Goal: Task Accomplishment & Management: Use online tool/utility

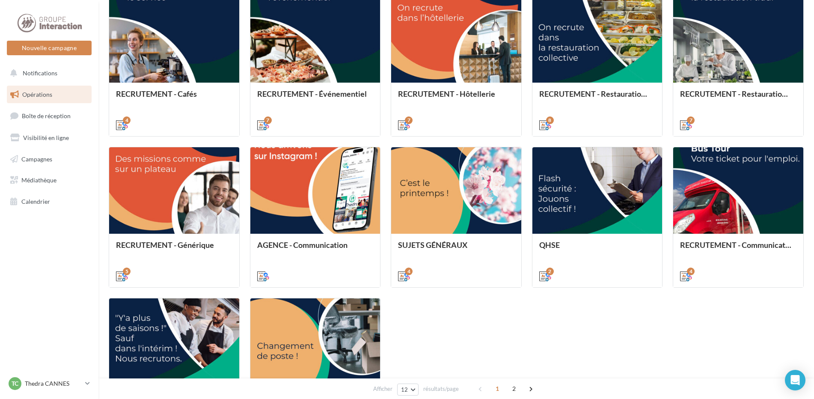
scroll to position [196, 0]
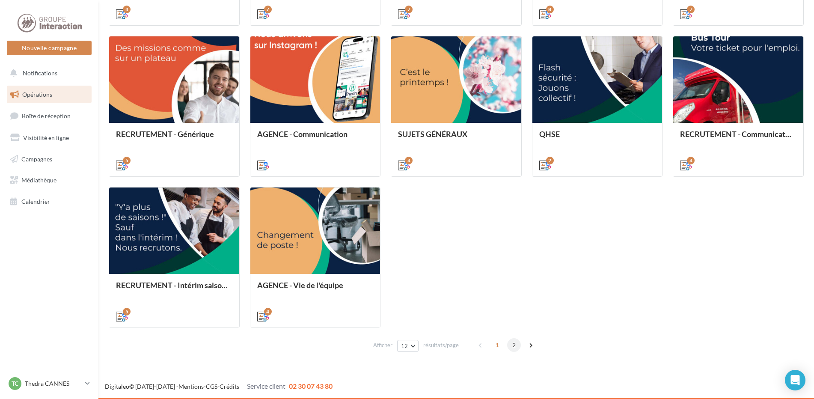
click at [514, 346] on span "2" at bounding box center [514, 345] width 14 height 14
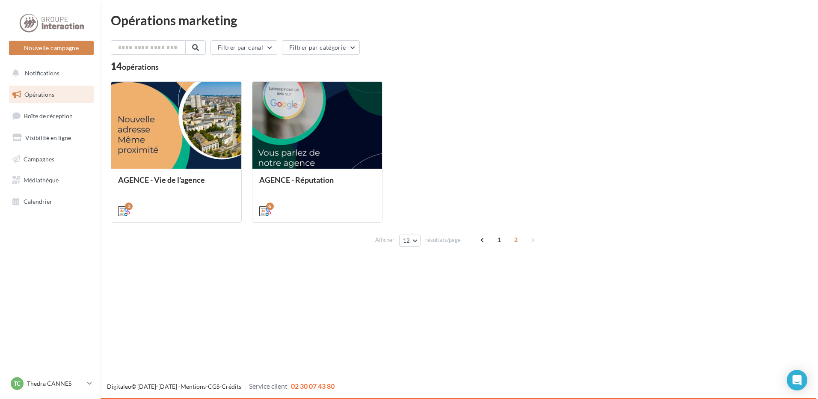
scroll to position [0, 0]
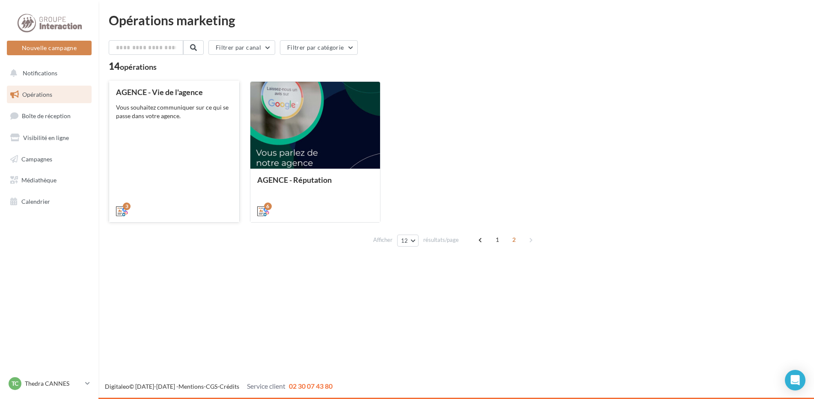
click at [181, 125] on div "AGENCE - Vie de l'agence Vous souhaitez communiquer sur ce qui se passe dans vo…" at bounding box center [174, 151] width 116 height 127
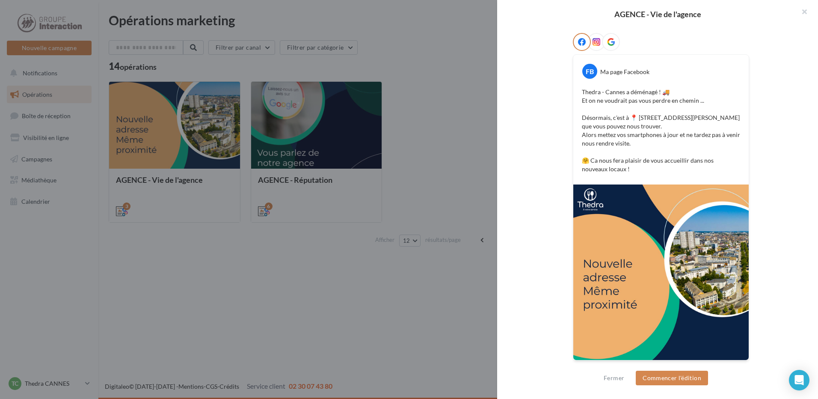
scroll to position [18, 0]
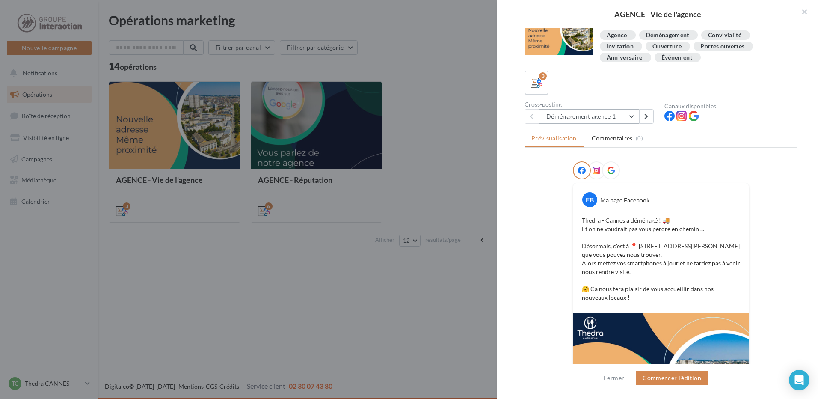
click at [594, 118] on button "Déménagement agence 1" at bounding box center [589, 116] width 100 height 15
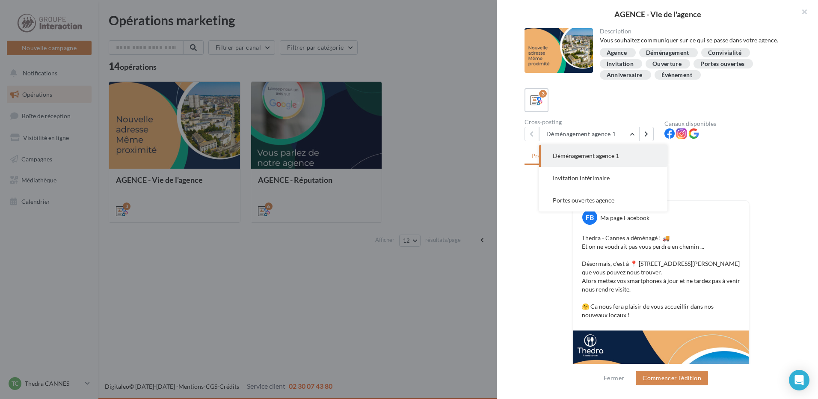
click at [609, 154] on span "Déménagement agence 1" at bounding box center [586, 155] width 66 height 7
click at [609, 127] on button "Déménagement agence 1" at bounding box center [589, 134] width 100 height 15
click at [597, 200] on span "Portes ouvertes agence" at bounding box center [584, 199] width 62 height 7
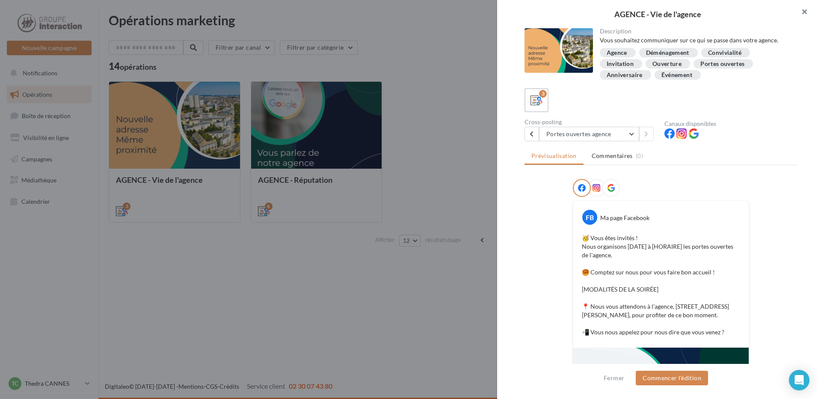
click at [798, 9] on button "button" at bounding box center [801, 13] width 34 height 26
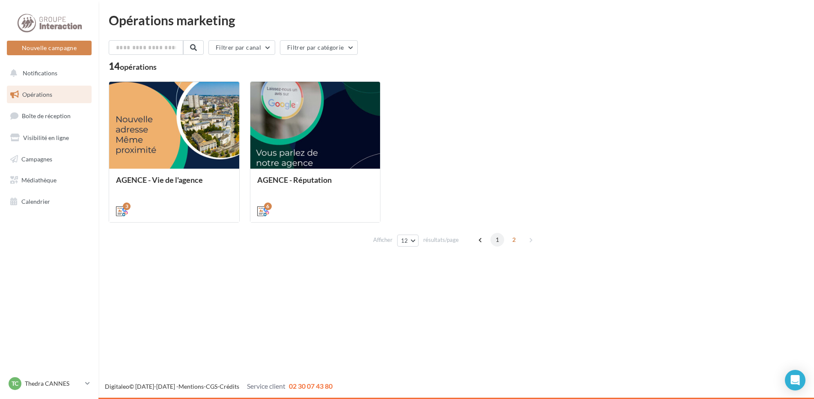
click at [497, 239] on span "1" at bounding box center [497, 240] width 14 height 14
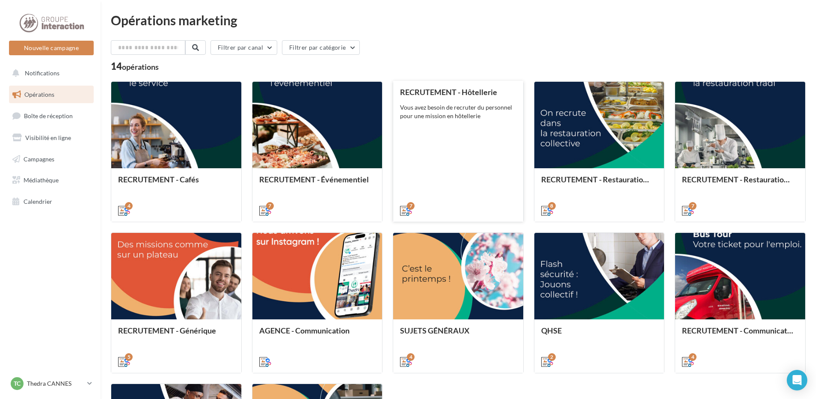
scroll to position [128, 0]
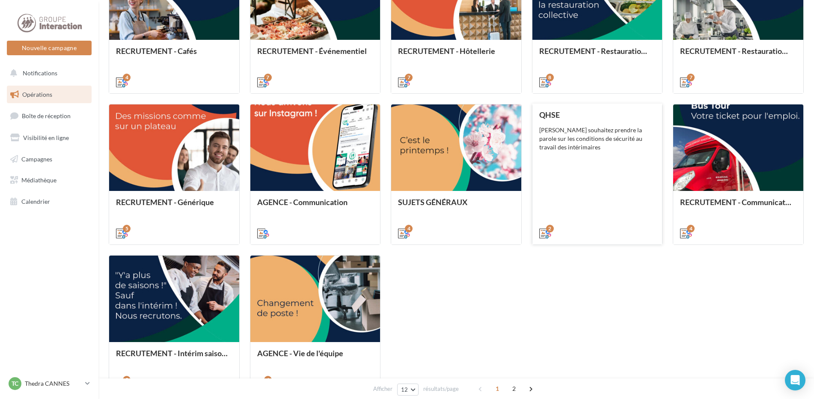
click at [615, 169] on div "[PERSON_NAME] souhaitez prendre la parole sur les conditions de sécurité au tra…" at bounding box center [597, 173] width 116 height 126
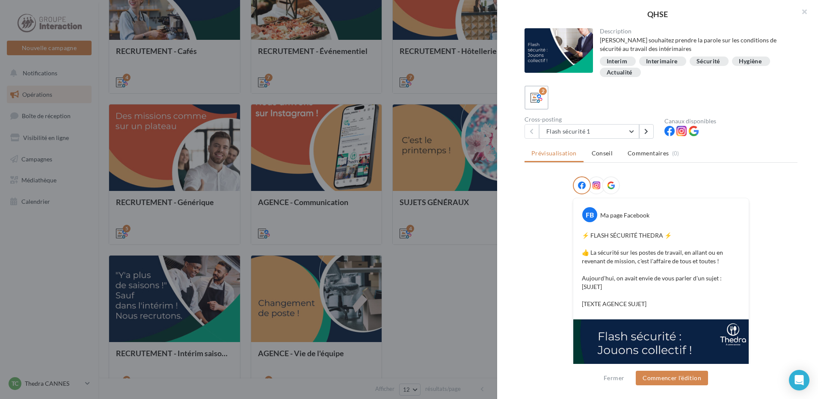
click at [587, 144] on div "Description [PERSON_NAME] souhaitez prendre la parole sur les conditions de séc…" at bounding box center [661, 199] width 328 height 343
click at [587, 135] on button "Flash sécurité 1" at bounding box center [589, 131] width 100 height 15
click at [592, 175] on span "Flash sécurité 2" at bounding box center [574, 175] width 42 height 7
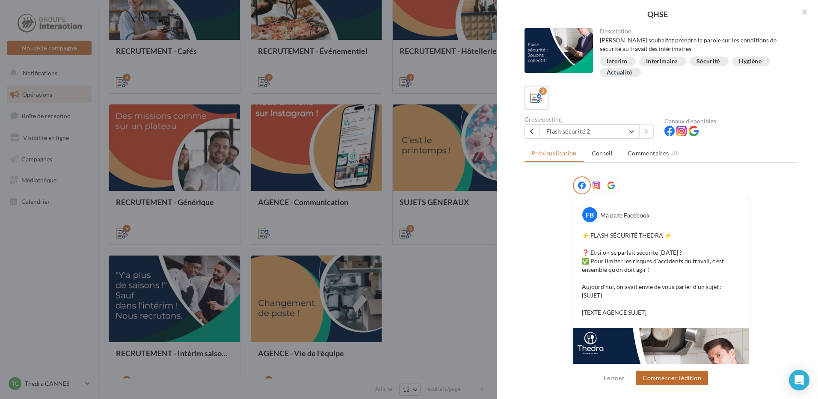
click at [655, 375] on button "Commencer l'édition" at bounding box center [672, 378] width 72 height 15
